Goal: Task Accomplishment & Management: Use online tool/utility

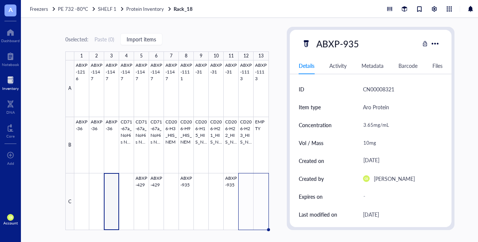
scroll to position [158, 0]
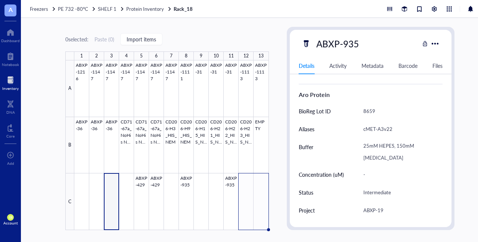
click at [7, 83] on div at bounding box center [10, 80] width 16 height 12
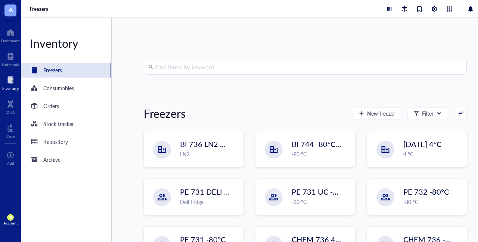
click at [211, 63] on input "search" at bounding box center [308, 67] width 307 height 14
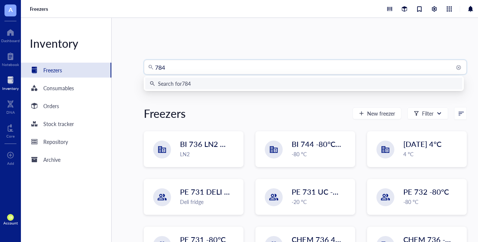
type input "7841"
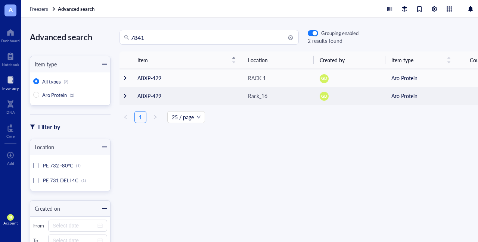
click at [127, 95] on div at bounding box center [124, 95] width 5 height 5
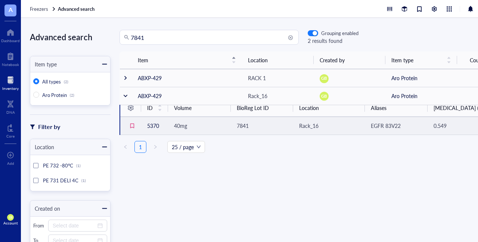
click at [245, 124] on span "7841" at bounding box center [243, 125] width 12 height 7
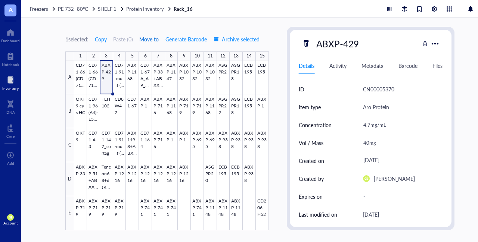
click at [151, 38] on span "Move to" at bounding box center [148, 39] width 19 height 6
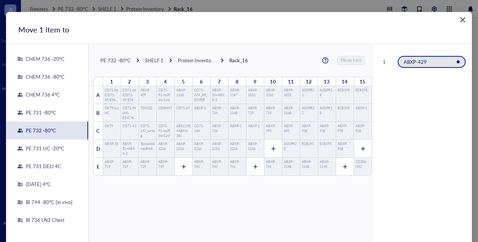
click at [50, 167] on div "PE 731 DELI 4C" at bounding box center [42, 166] width 38 height 7
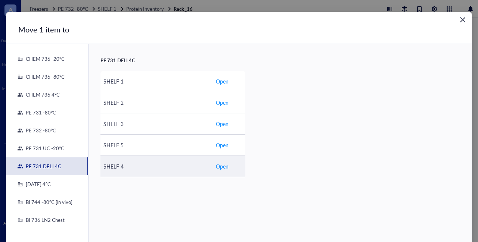
click at [222, 165] on span "Open" at bounding box center [222, 166] width 13 height 8
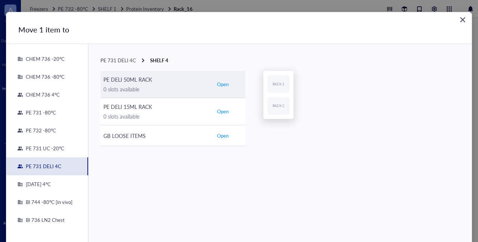
click at [225, 84] on span "Open" at bounding box center [223, 84] width 12 height 7
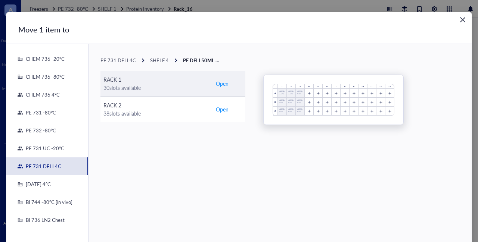
click at [219, 85] on span "Open" at bounding box center [222, 84] width 13 height 8
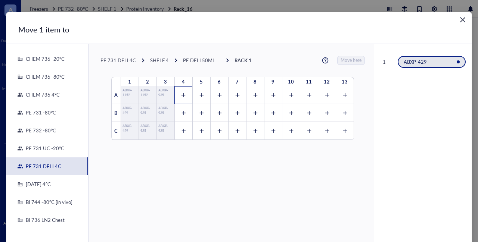
click at [181, 93] on icon at bounding box center [183, 95] width 5 height 5
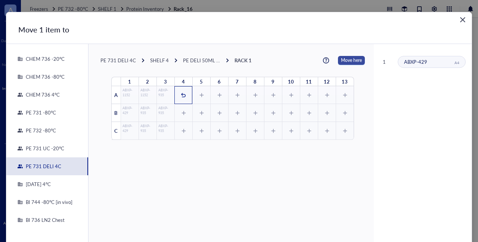
click at [341, 61] on span "Move here" at bounding box center [351, 60] width 21 height 9
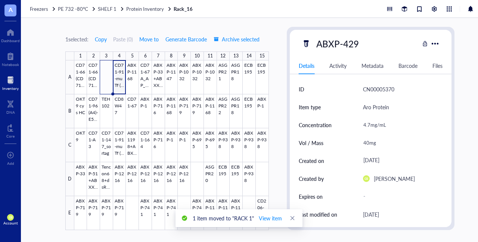
type textarea "Keep everyone on the same page…"
